Goal: Navigation & Orientation: Find specific page/section

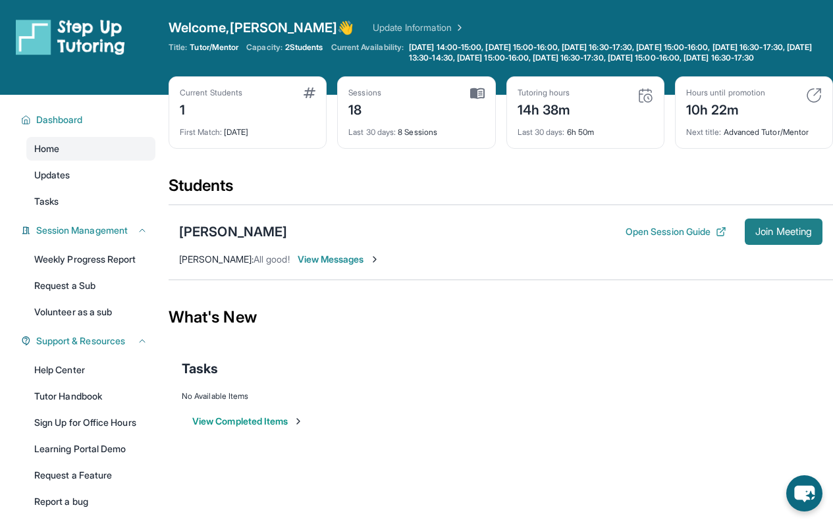
click at [771, 245] on button "Join Meeting" at bounding box center [783, 232] width 78 height 26
click at [378, 32] on link "Update Information" at bounding box center [419, 27] width 92 height 13
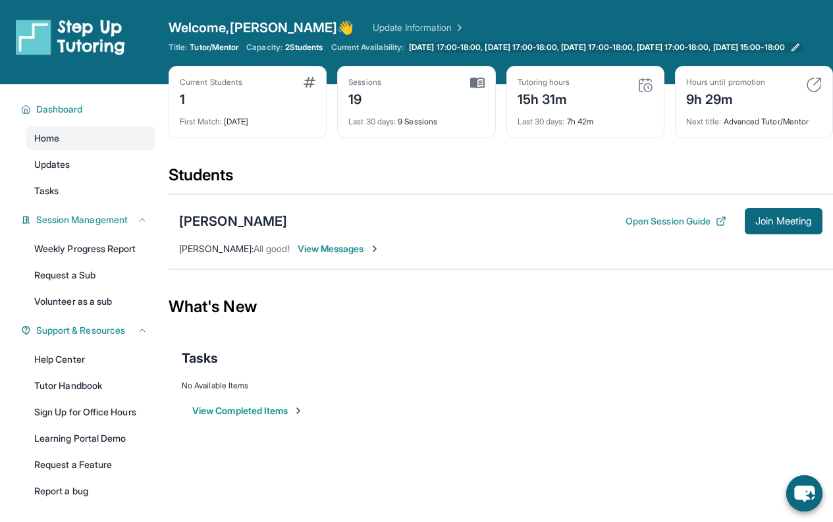
click at [800, 50] on icon at bounding box center [795, 47] width 11 height 11
